Goal: Navigation & Orientation: Find specific page/section

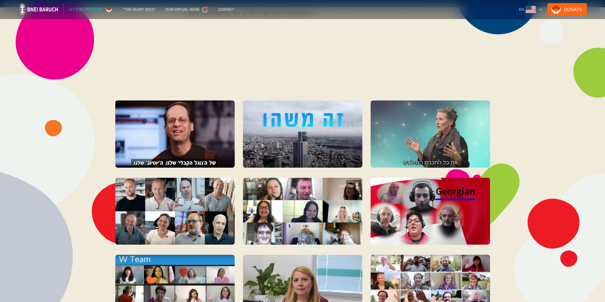
scroll to position [698, 0]
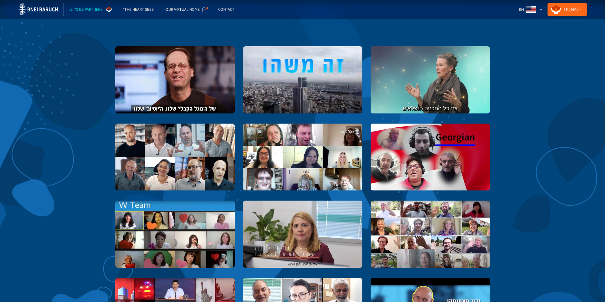
click at [584, 9] on link "Donate" at bounding box center [566, 9] width 39 height 13
click at [82, 10] on div "Let's be partners" at bounding box center [86, 9] width 34 height 6
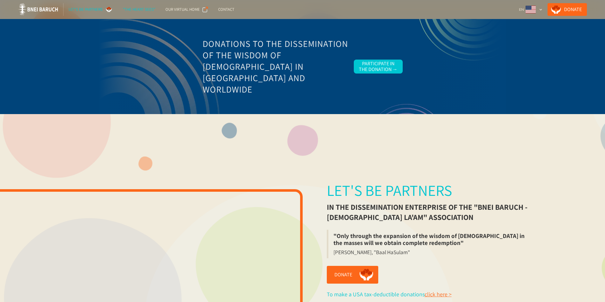
click at [132, 10] on div ""The Heart Sees"" at bounding box center [139, 9] width 32 height 6
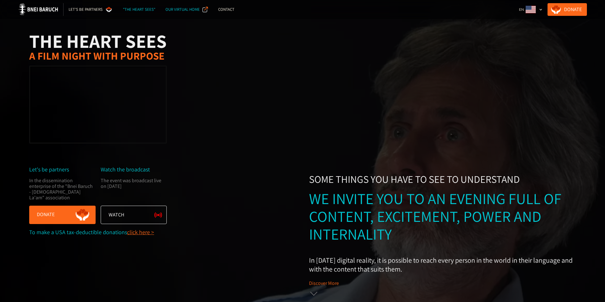
click at [184, 9] on div "Our Virtual Home" at bounding box center [182, 9] width 34 height 6
